Goal: Task Accomplishment & Management: Manage account settings

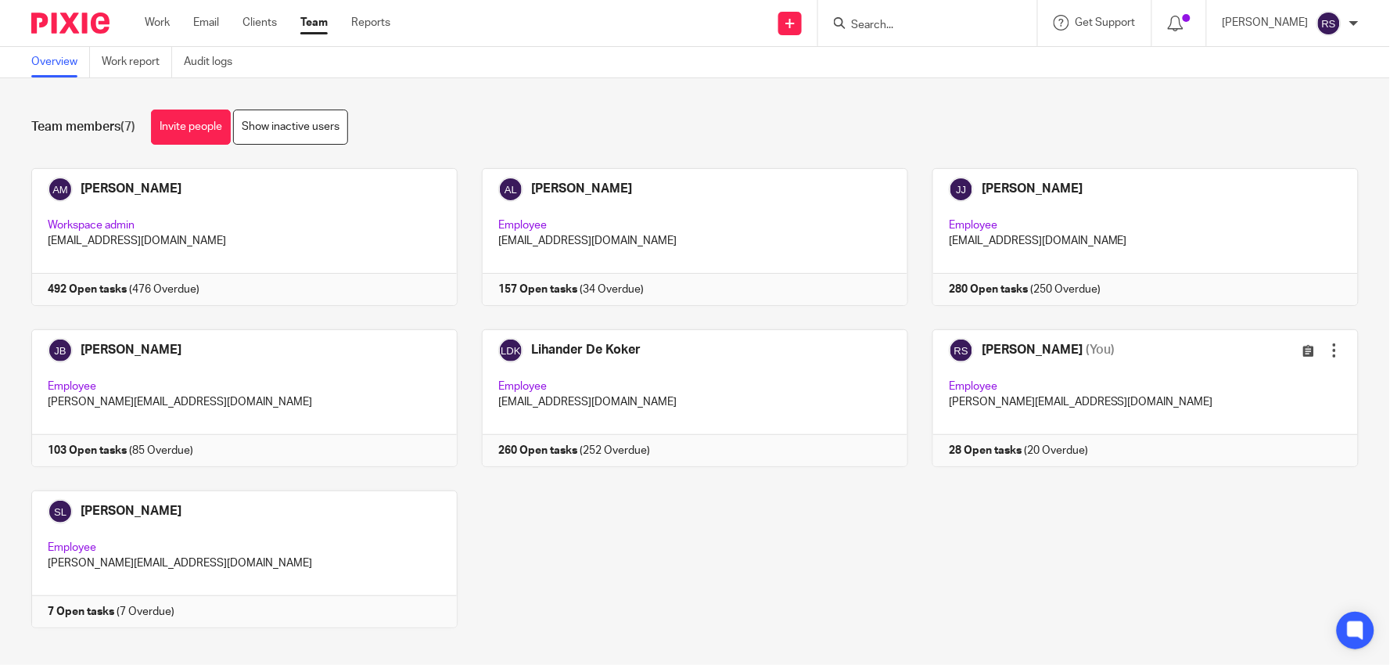
click at [579, 544] on div "[PERSON_NAME] Workspace admin [EMAIL_ADDRESS][DOMAIN_NAME] 492 Open tasks (476 …" at bounding box center [683, 409] width 1352 height 483
click at [643, 96] on div "Team members (7) Invite people Show inactive users Invite team members Add invi…" at bounding box center [695, 371] width 1390 height 587
click at [905, 33] on div at bounding box center [927, 23] width 219 height 46
click at [907, 31] on input "Search" at bounding box center [920, 26] width 141 height 14
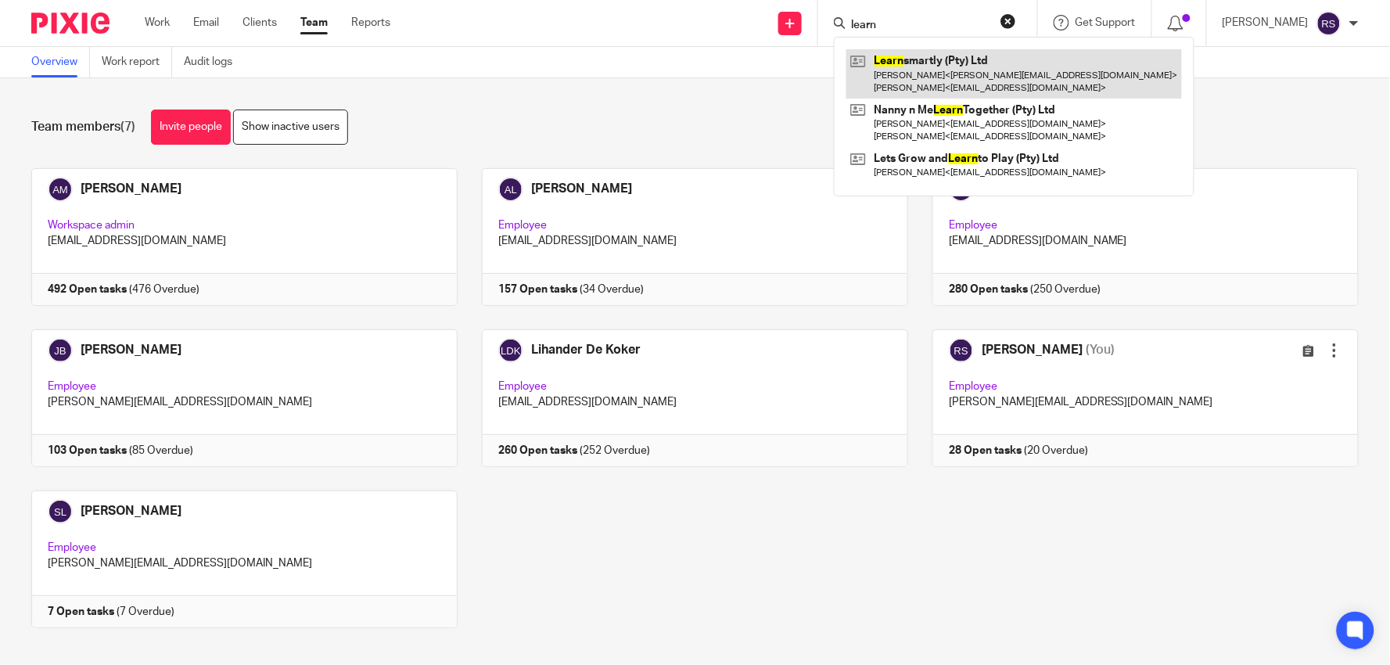
type input "learn"
click at [966, 53] on link at bounding box center [1014, 73] width 336 height 49
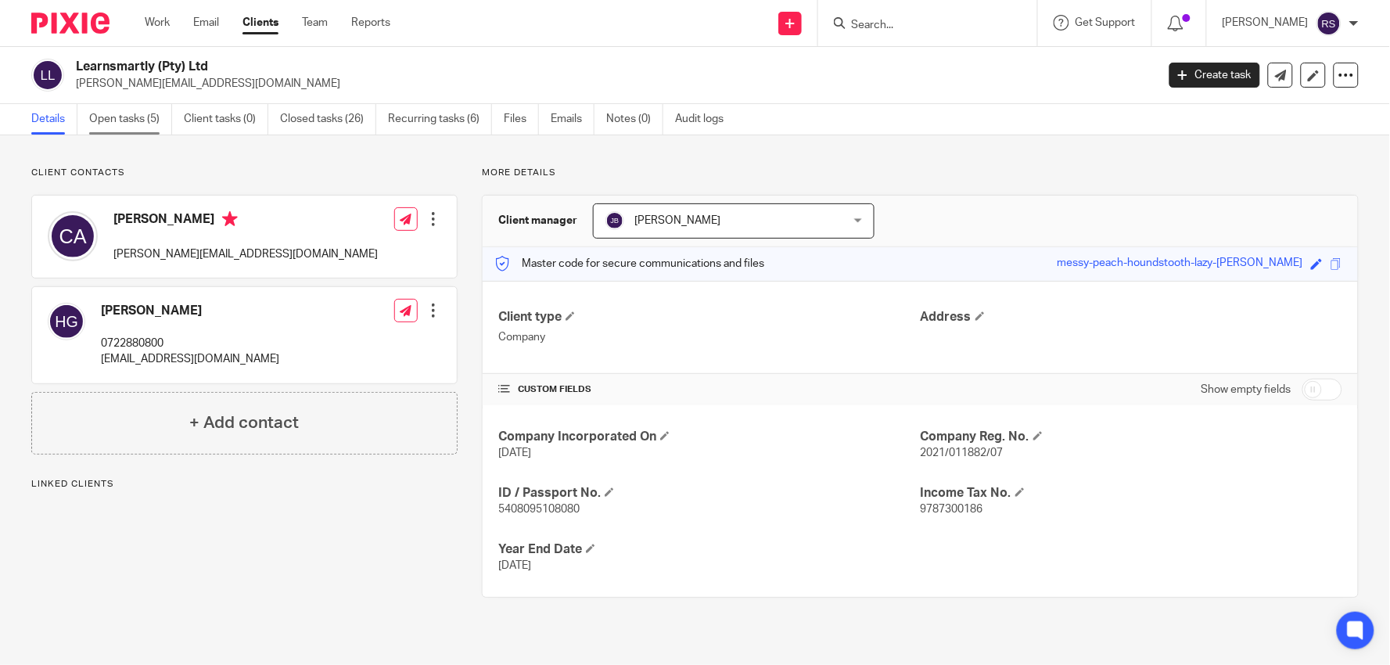
click at [147, 124] on link "Open tasks (5)" at bounding box center [130, 119] width 83 height 31
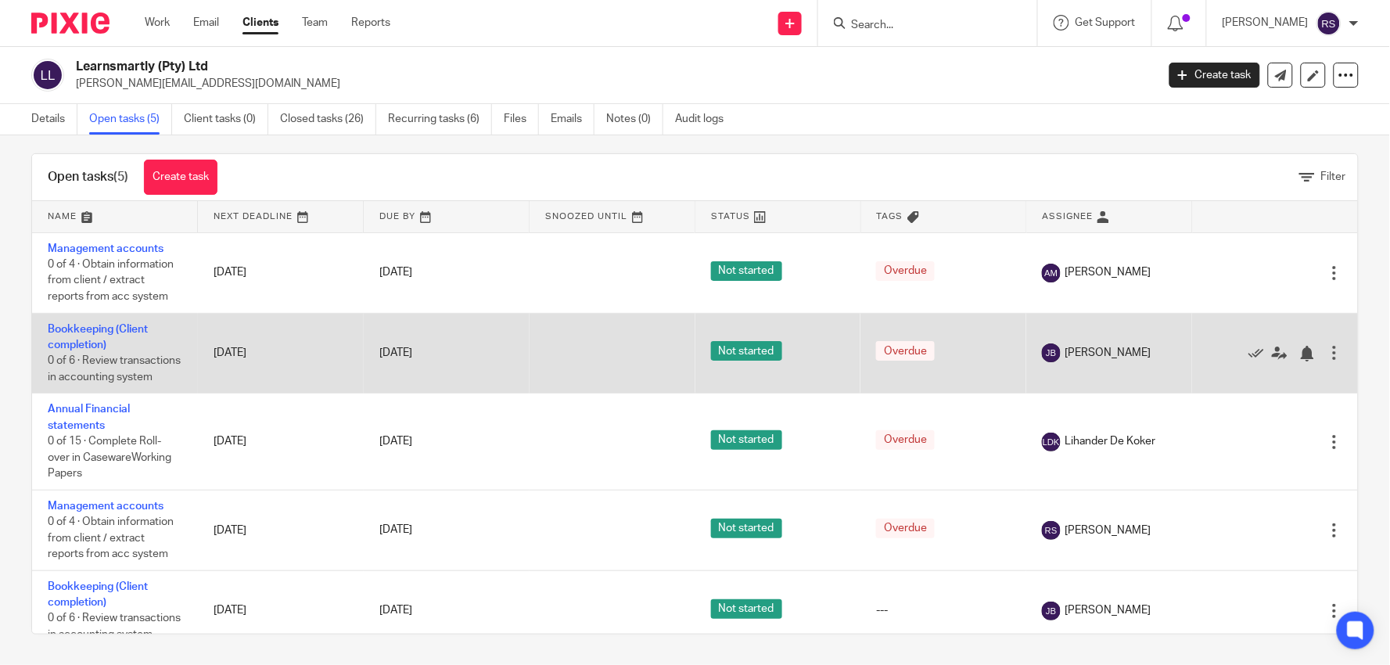
scroll to position [56, 0]
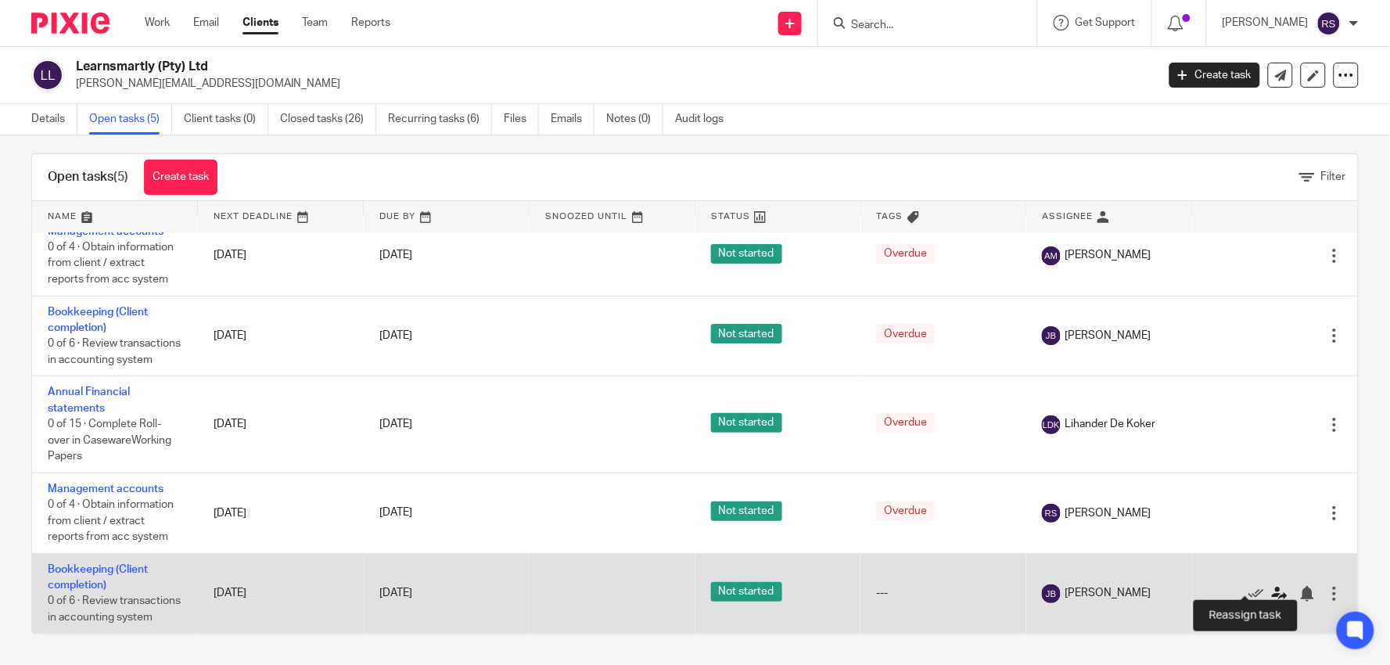
click at [1272, 586] on icon at bounding box center [1280, 594] width 16 height 16
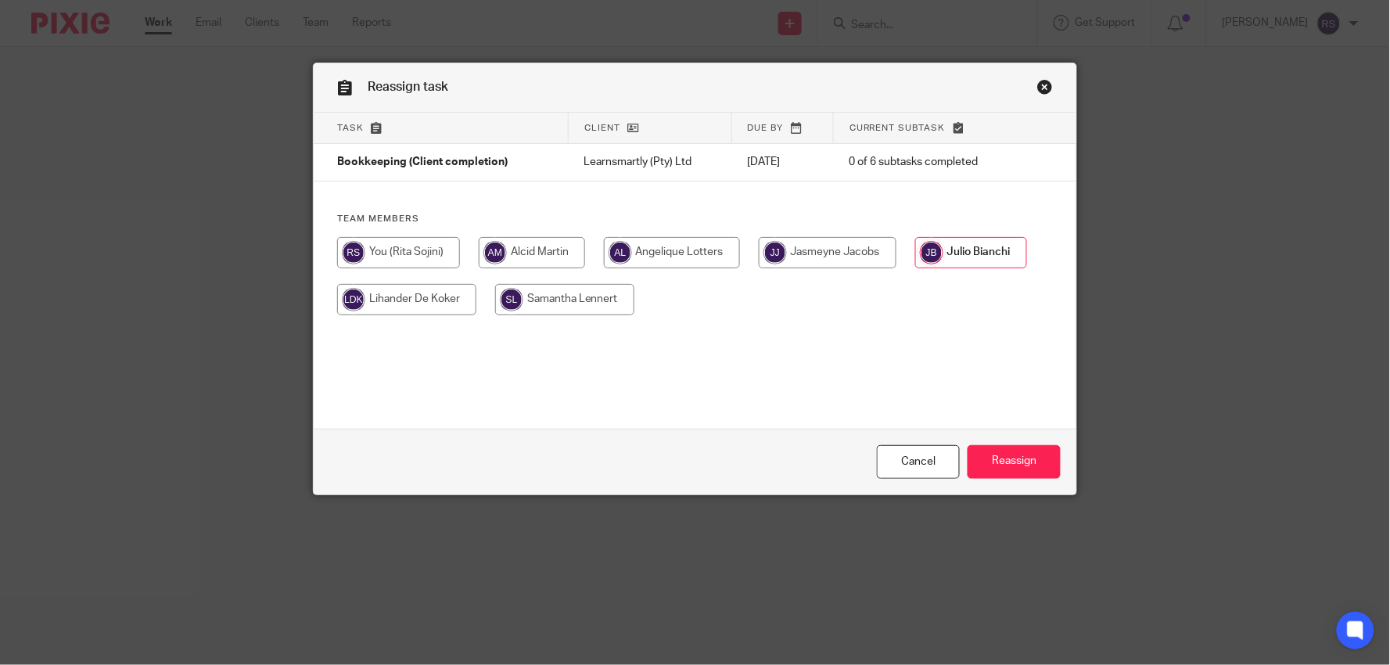
click at [422, 259] on input "radio" at bounding box center [398, 252] width 123 height 31
radio input "true"
click at [1026, 468] on input "Reassign" at bounding box center [1014, 462] width 93 height 34
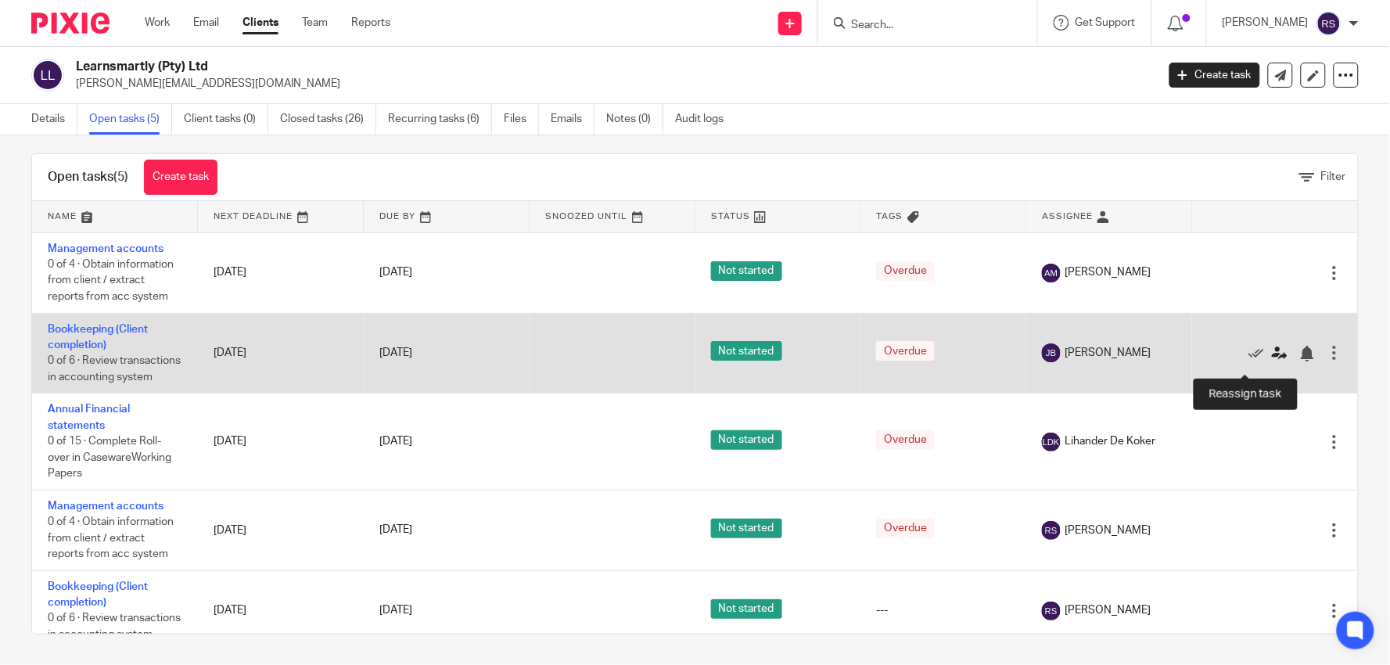
click at [1272, 361] on icon at bounding box center [1280, 354] width 16 height 16
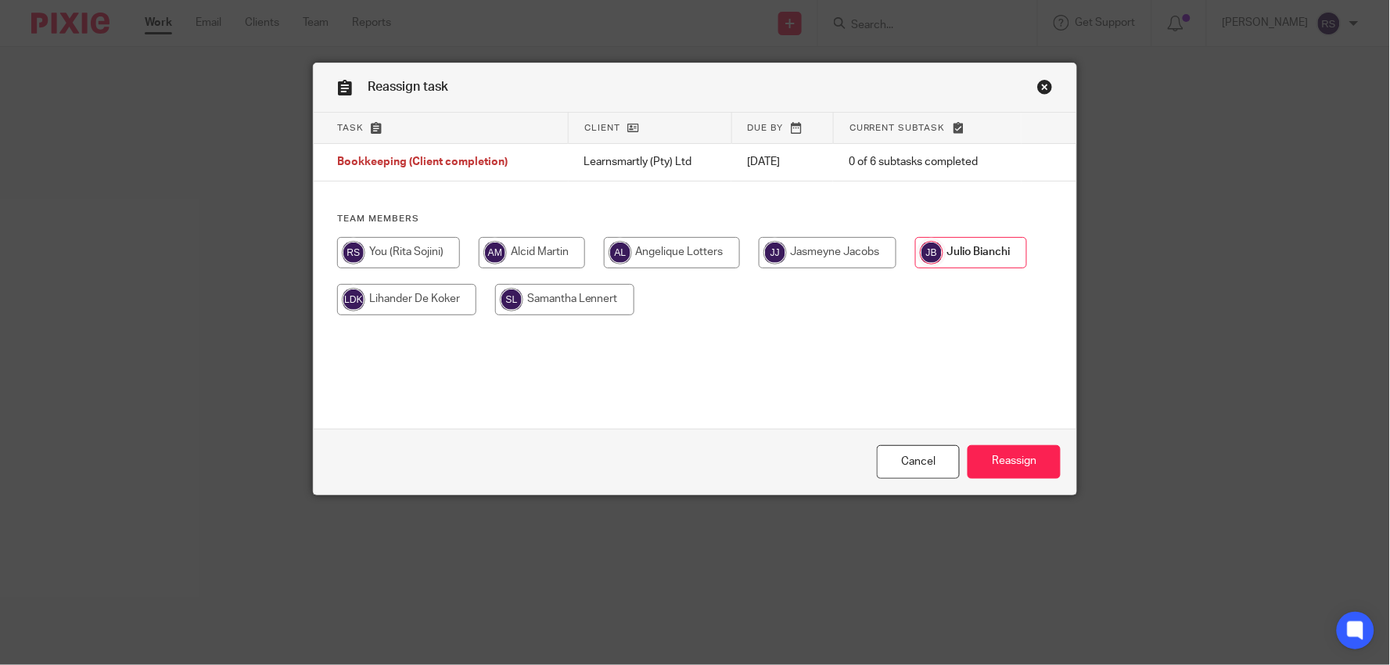
click at [369, 248] on input "radio" at bounding box center [398, 252] width 123 height 31
radio input "true"
click at [1033, 452] on input "Reassign" at bounding box center [1014, 462] width 93 height 34
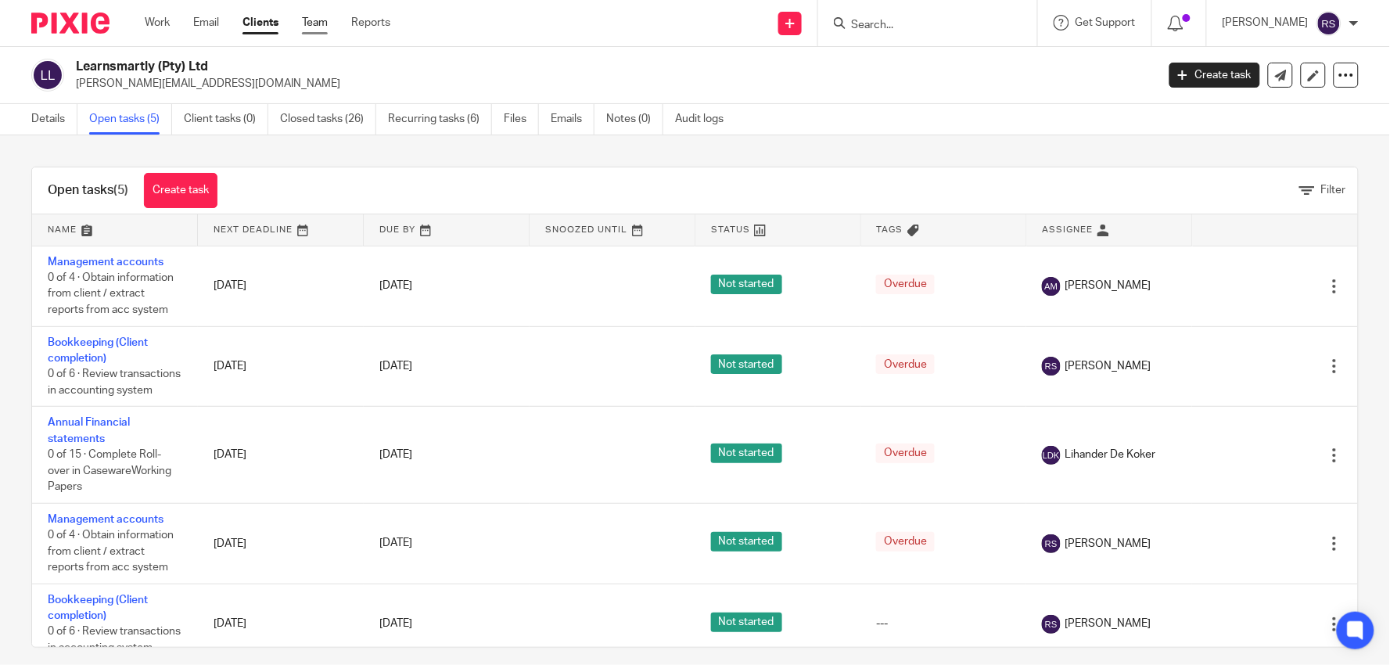
click at [303, 20] on link "Team" at bounding box center [315, 23] width 26 height 16
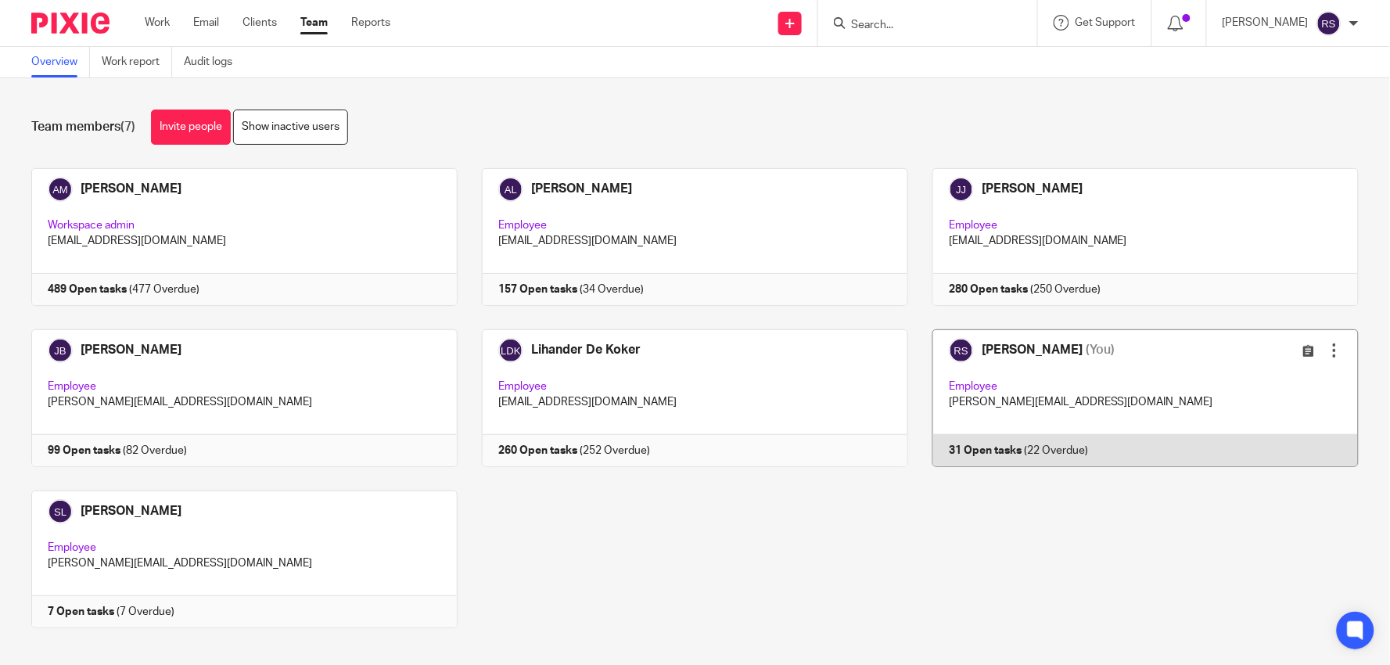
click at [945, 368] on link at bounding box center [1133, 398] width 451 height 138
